Goal: Find specific page/section: Find specific page/section

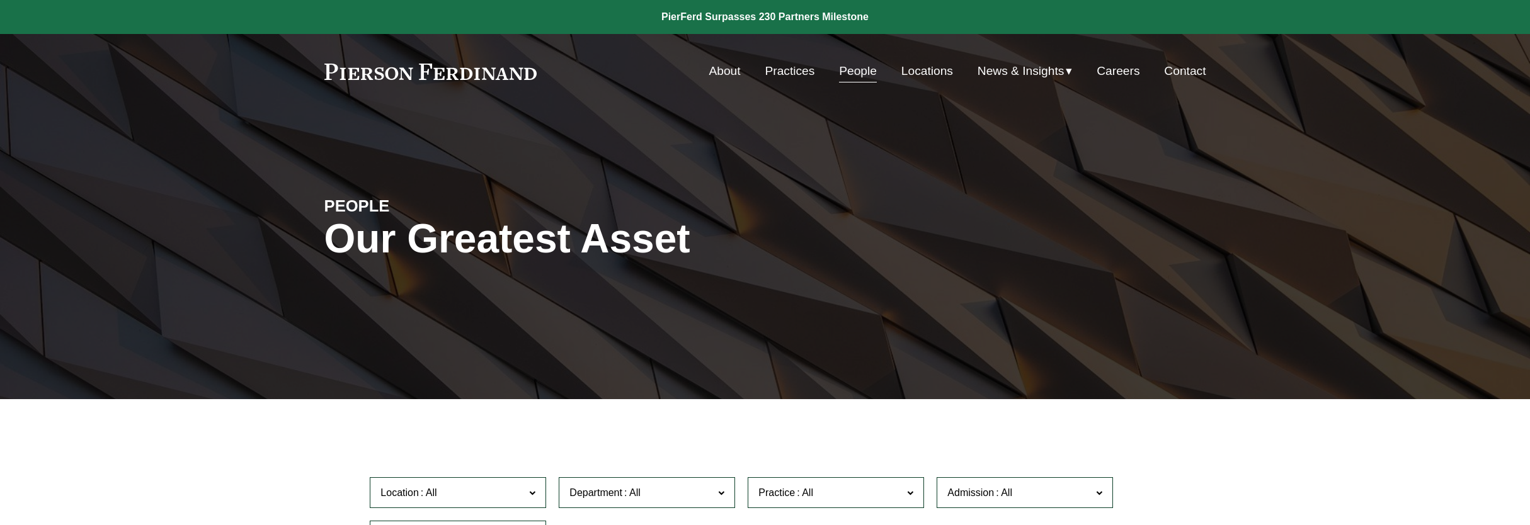
scroll to position [394, 0]
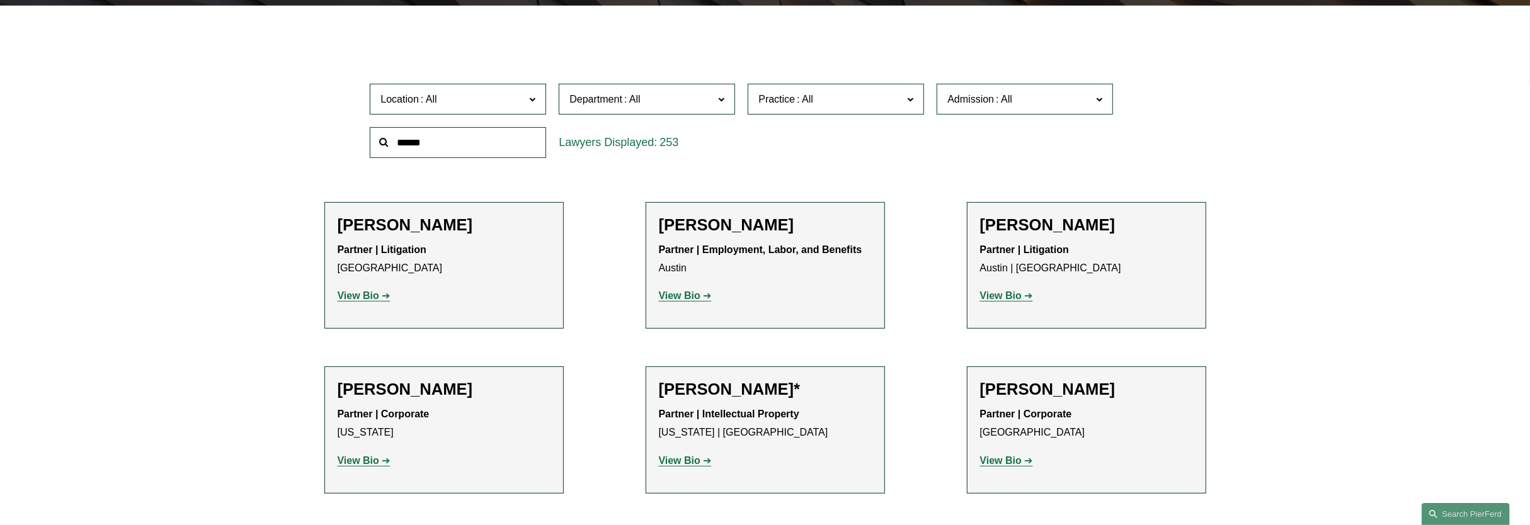
click at [1035, 105] on span "Admission" at bounding box center [1019, 99] width 144 height 17
click at [0, 0] on link "[US_STATE]" at bounding box center [0, 0] width 0 height 0
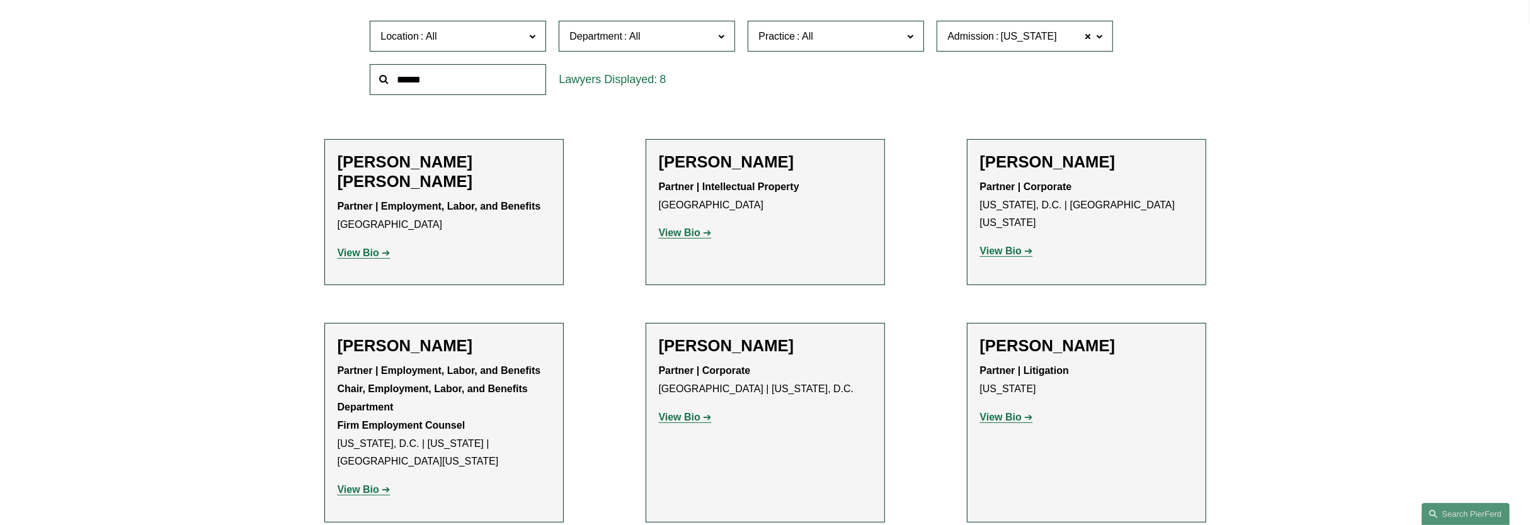
scroll to position [435, 0]
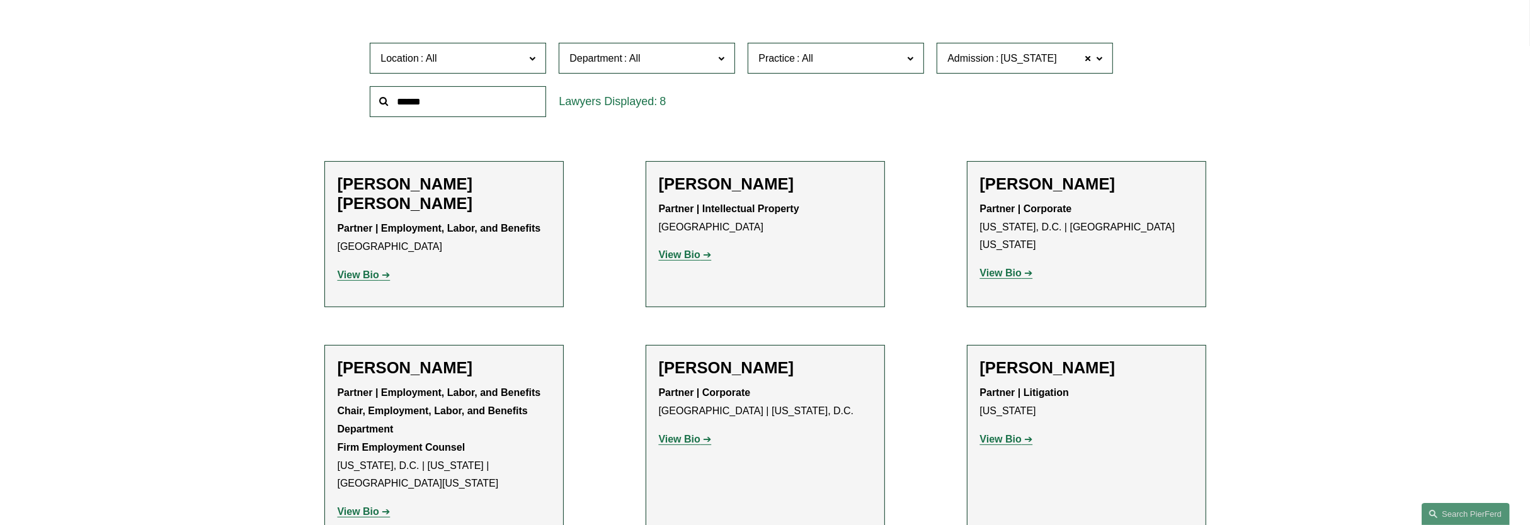
drag, startPoint x: 1020, startPoint y: 439, endPoint x: 1027, endPoint y: 430, distance: 11.7
click at [1020, 439] on strong "View Bio" at bounding box center [1001, 439] width 42 height 11
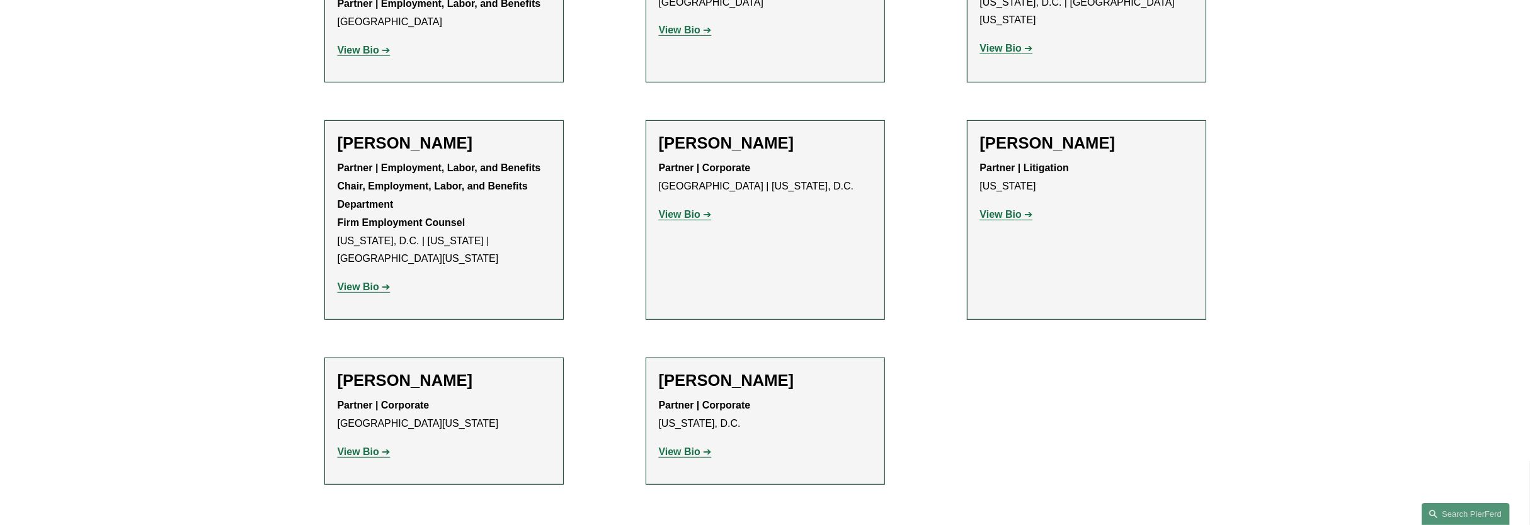
scroll to position [671, 0]
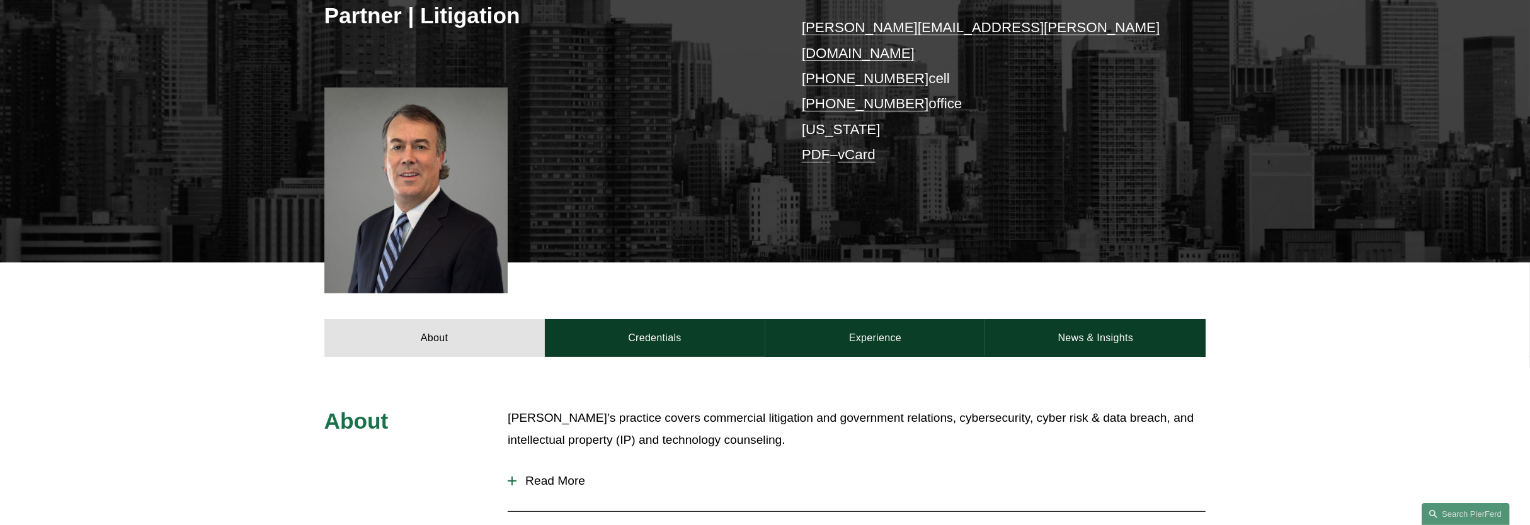
scroll to position [315, 0]
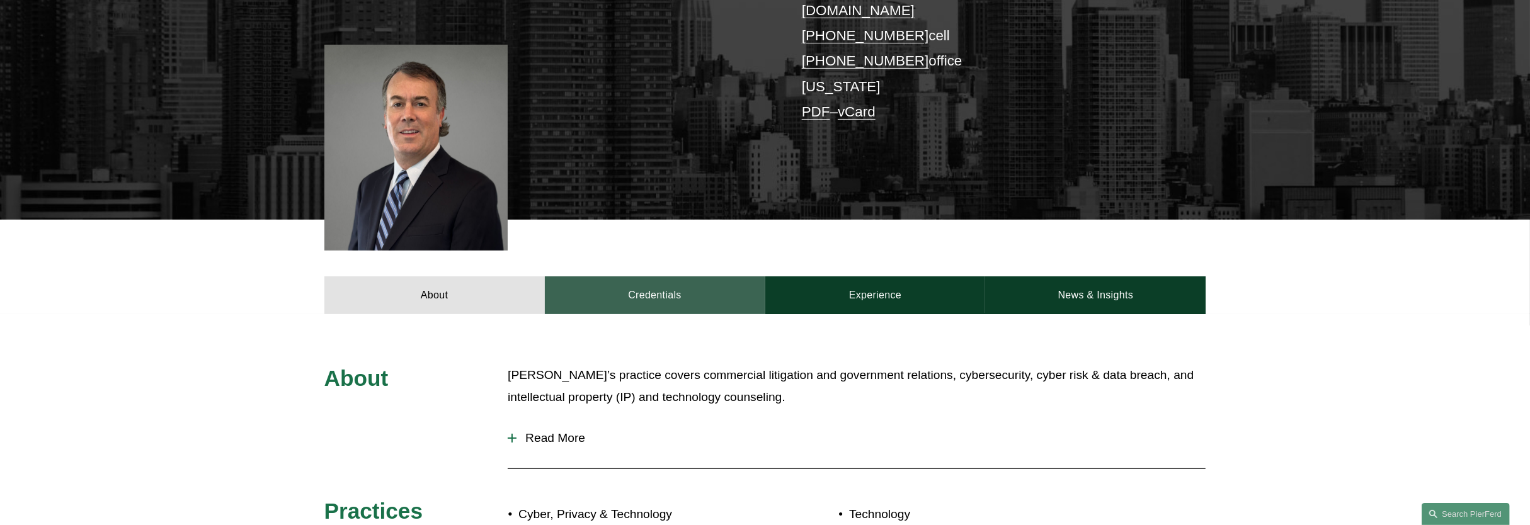
click at [724, 278] on link "Credentials" at bounding box center [655, 295] width 220 height 38
